Goal: Transaction & Acquisition: Purchase product/service

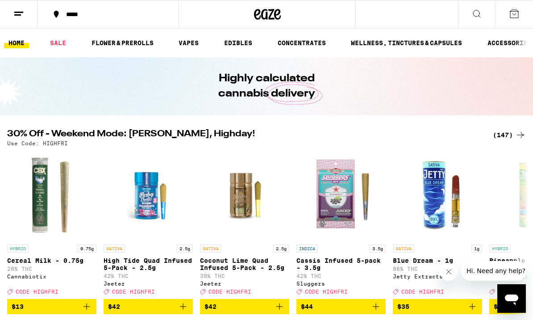
click at [514, 12] on icon at bounding box center [514, 13] width 11 height 11
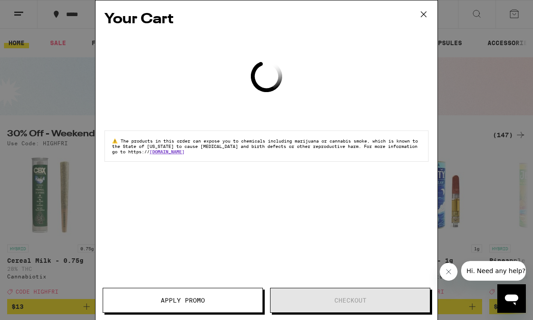
click at [426, 12] on icon at bounding box center [423, 14] width 5 height 5
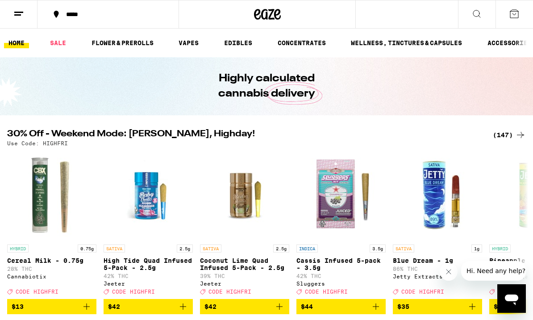
click at [67, 13] on div "*****" at bounding box center [114, 14] width 104 height 6
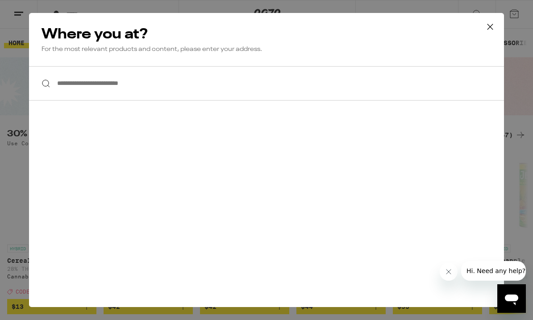
click at [142, 82] on input "**********" at bounding box center [266, 83] width 475 height 34
click at [111, 79] on input "**********" at bounding box center [266, 83] width 475 height 34
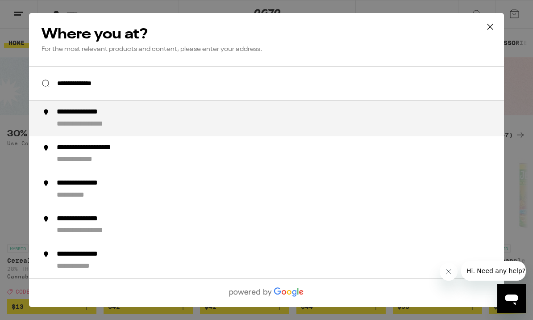
click at [104, 116] on div "**********" at bounding box center [91, 112] width 69 height 9
type input "**********"
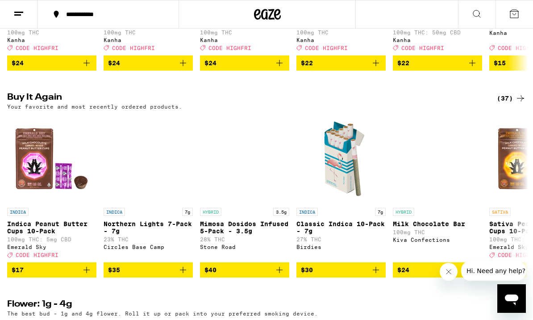
scroll to position [662, 0]
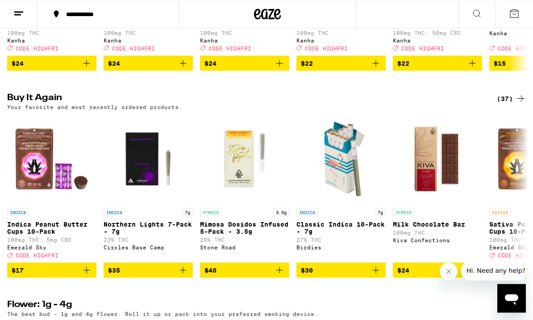
click at [89, 275] on icon "Add to bag" at bounding box center [86, 270] width 11 height 11
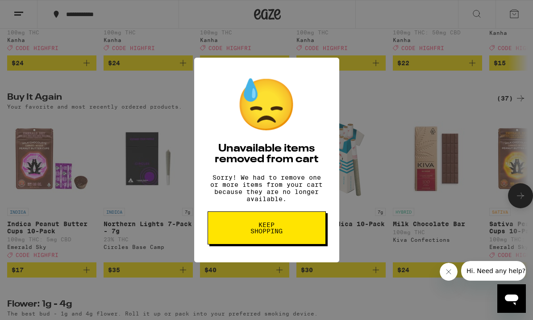
click at [276, 230] on span "Keep Shopping" at bounding box center [267, 227] width 46 height 12
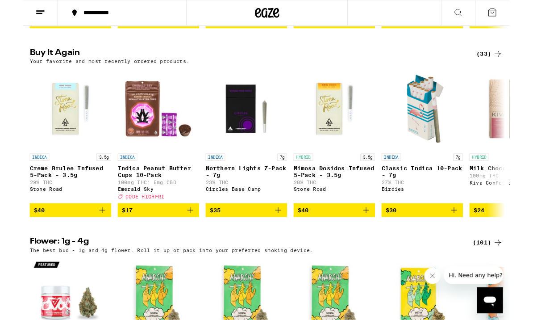
click at [85, 236] on icon "Add to bag" at bounding box center [86, 230] width 11 height 11
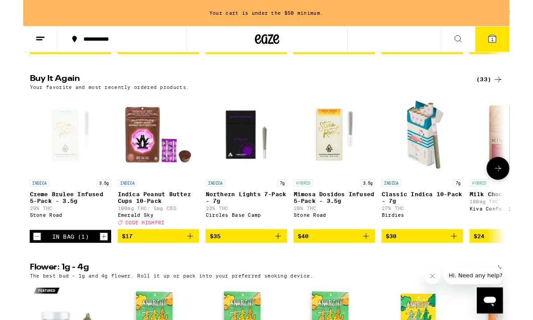
click at [89, 264] on icon "Increment" at bounding box center [88, 259] width 8 height 11
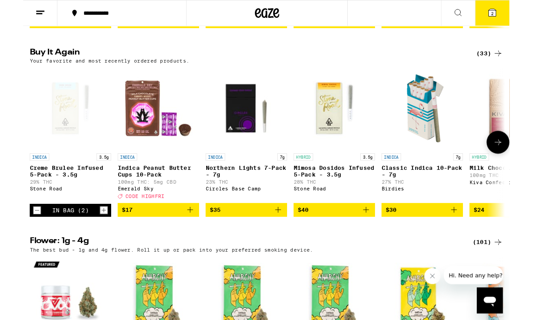
click at [191, 237] on button "$17" at bounding box center [148, 229] width 89 height 15
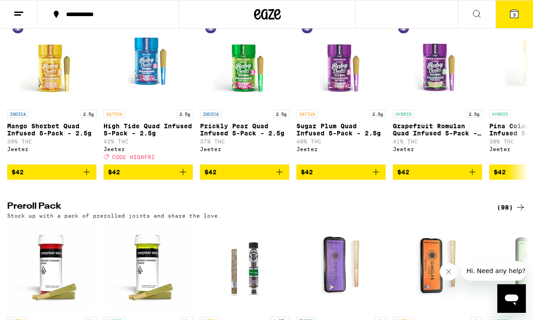
scroll to position [2444, 0]
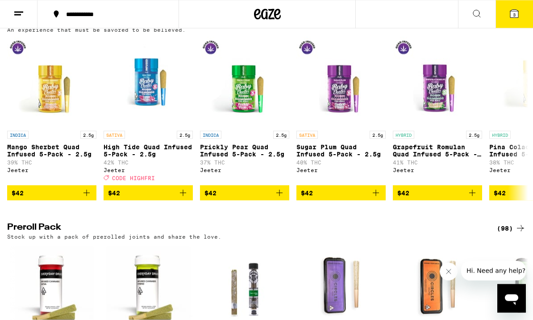
click at [515, 12] on span "3" at bounding box center [514, 14] width 3 height 5
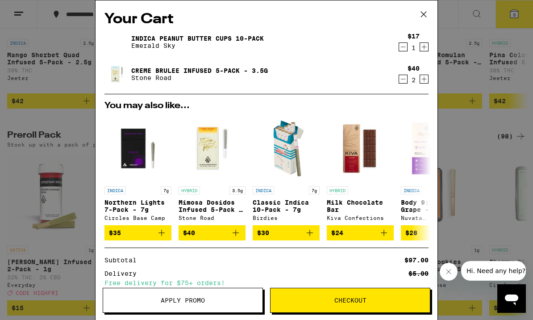
click at [426, 17] on icon at bounding box center [423, 14] width 13 height 13
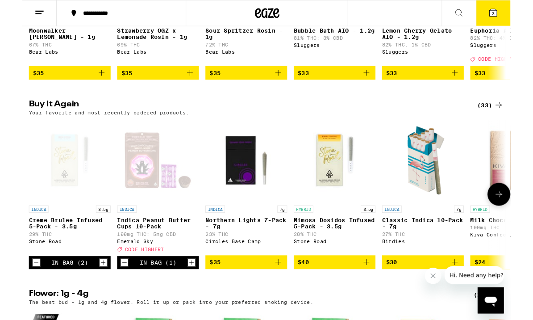
scroll to position [851, 0]
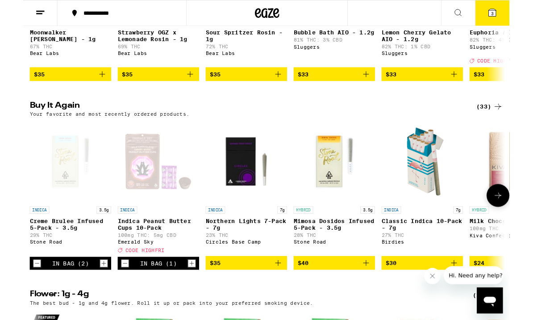
click at [517, 14] on icon at bounding box center [514, 14] width 8 height 8
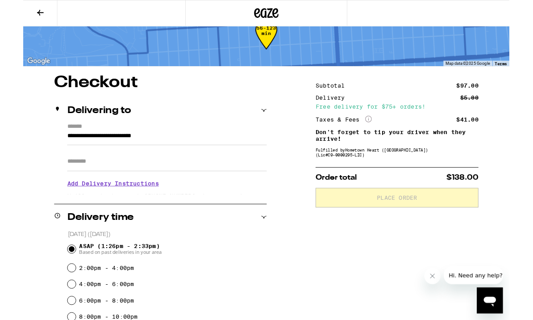
scroll to position [26, 0]
click at [17, 19] on button at bounding box center [18, 14] width 37 height 28
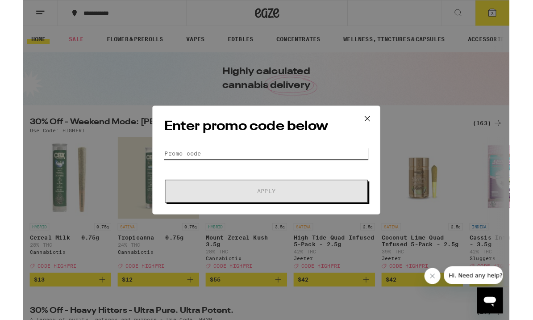
click at [190, 166] on input "Promo Code" at bounding box center [266, 167] width 224 height 13
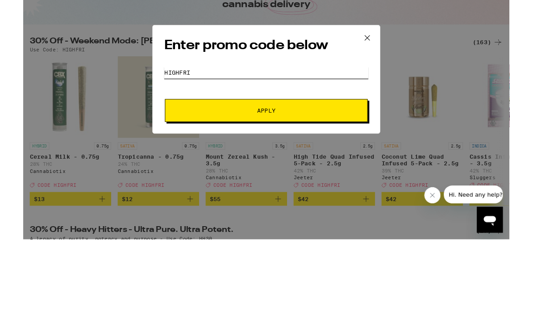
type input "Highfri"
click at [265, 206] on span "Apply" at bounding box center [267, 209] width 20 height 6
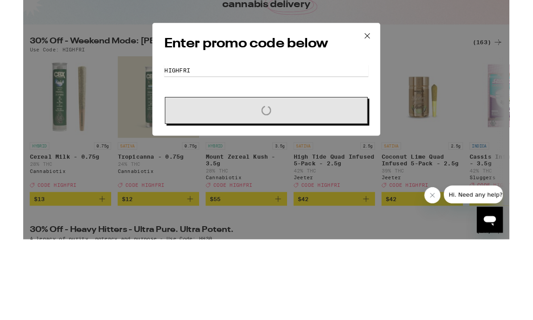
scroll to position [88, 0]
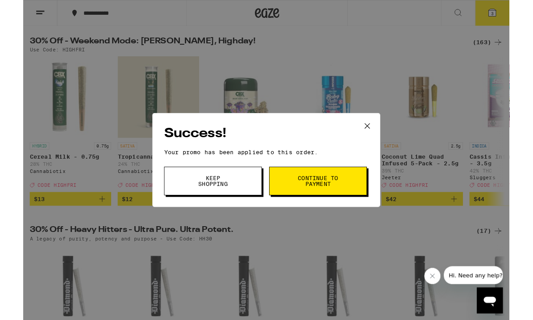
click at [318, 201] on span "Continue to payment" at bounding box center [323, 198] width 46 height 12
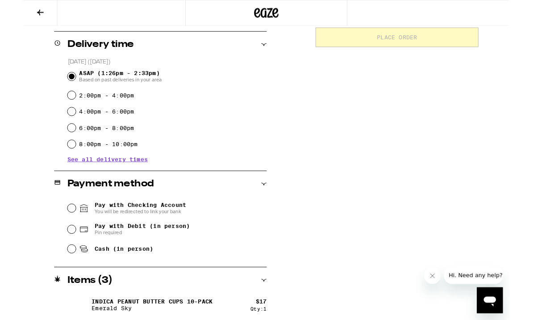
scroll to position [251, 0]
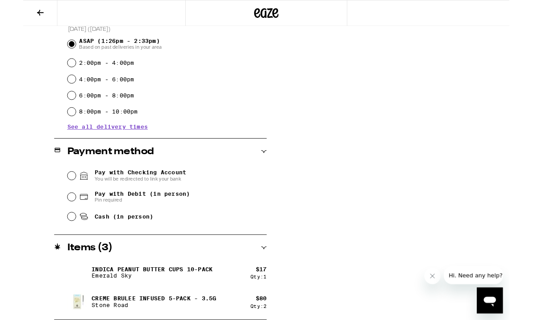
click at [58, 215] on div "Pay with Debit (in person) Pin required" at bounding box center [158, 215] width 218 height 23
click at [55, 220] on input "Pay with Debit (in person) Pin required" at bounding box center [53, 215] width 9 height 9
radio input "true"
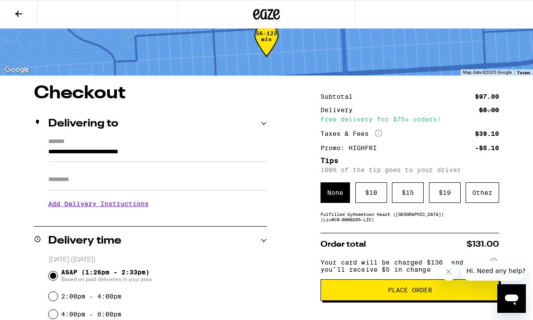
scroll to position [0, 0]
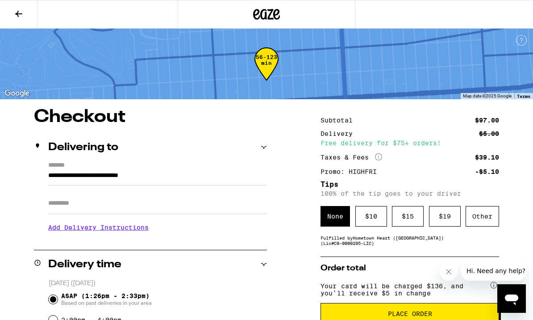
click at [377, 221] on div "$ 10" at bounding box center [371, 216] width 32 height 21
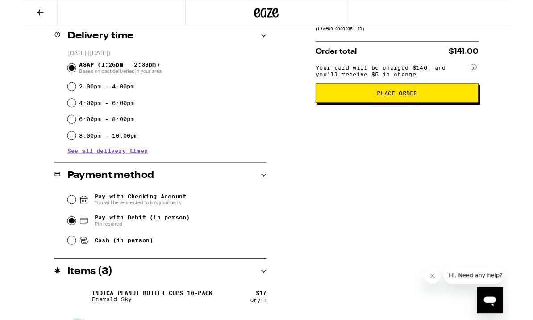
scroll to position [225, 0]
click at [416, 105] on span "Place Order" at bounding box center [410, 102] width 44 height 6
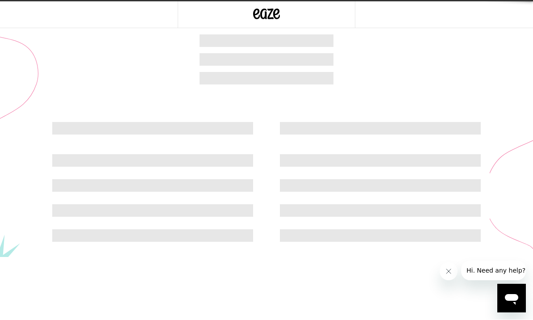
scroll to position [0, 0]
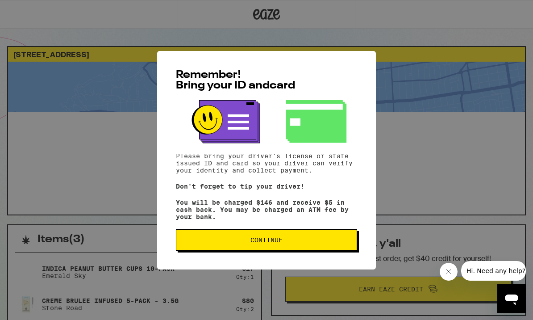
click at [270, 238] on button "Continue" at bounding box center [266, 239] width 181 height 21
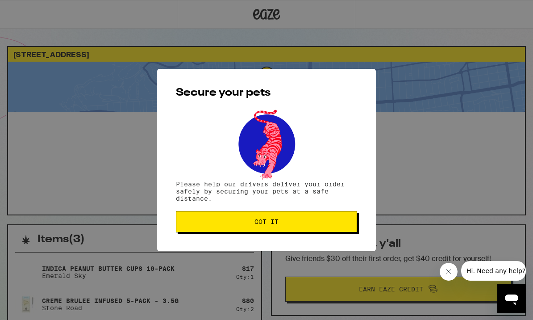
click at [280, 223] on span "Got it" at bounding box center [266, 221] width 166 height 6
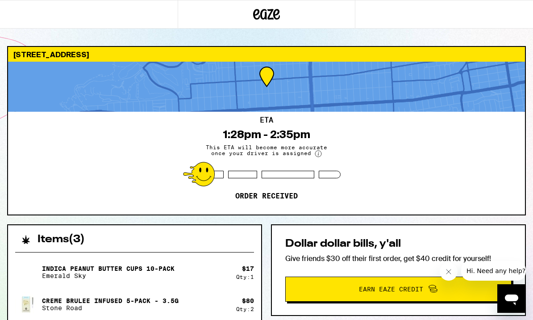
scroll to position [0, 0]
